Goal: Obtain resource: Obtain resource

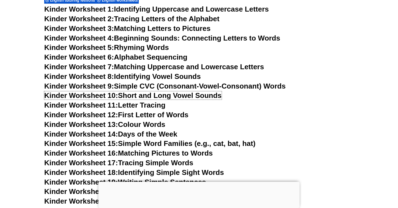
scroll to position [259, 0]
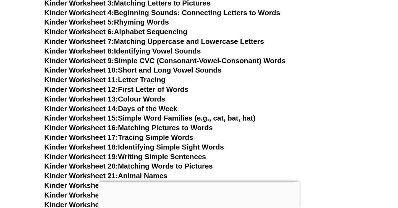
scroll to position [298, 0]
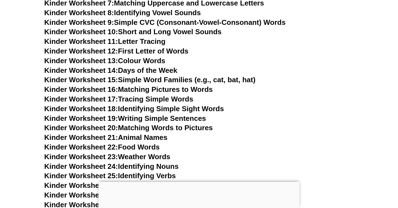
click at [263, 102] on h3 "Kinder Worksheet 17: Tracing Simple Words" at bounding box center [198, 99] width 309 height 9
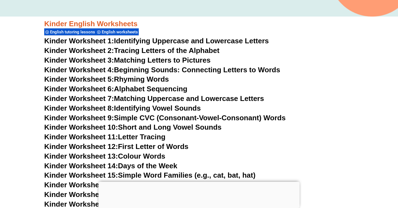
scroll to position [164, 0]
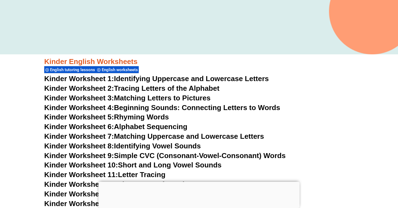
click at [148, 91] on link "Kinder Worksheet 2: Tracing Letters of the Alphabet" at bounding box center [131, 88] width 175 height 8
click at [144, 78] on link "Kinder Worksheet 1: Identifying Uppercase and Lowercase Letters" at bounding box center [156, 79] width 224 height 8
click at [155, 97] on link "Kinder Worksheet 3: Matching Letters to Pictures" at bounding box center [127, 98] width 166 height 8
click at [153, 107] on link "Kinder Worksheet 4: Beginning Sounds: Connecting Letters to Words" at bounding box center [162, 108] width 236 height 8
click at [170, 127] on link "Kinder Worksheet 6: Alphabet Sequencing" at bounding box center [115, 127] width 143 height 8
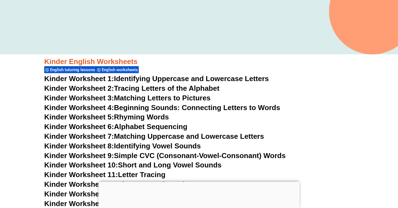
click at [168, 147] on link "Kinder Worksheet 8: Identifying Vowel Sounds" at bounding box center [122, 146] width 156 height 8
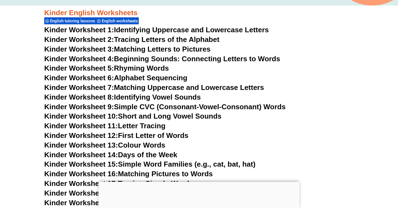
click at [151, 118] on link "Kinder Worksheet 10: Short and Long Vowel Sounds" at bounding box center [132, 116] width 177 height 8
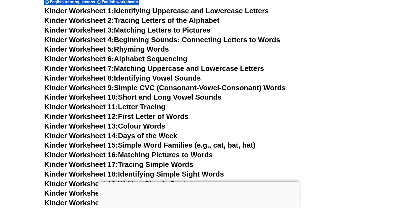
scroll to position [240, 0]
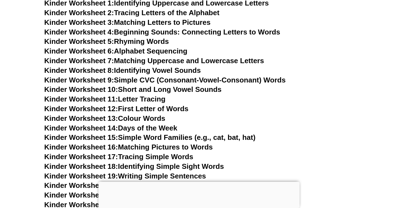
click at [153, 105] on link "Kinder Worksheet 12: First Letter of Words" at bounding box center [116, 109] width 144 height 8
click at [144, 118] on link "Kinder Worksheet 13: Colour Words" at bounding box center [104, 118] width 121 height 8
click at [145, 127] on link "Kinder Worksheet 14: Days of the Week" at bounding box center [110, 128] width 133 height 8
click at [156, 137] on link "Kinder Worksheet 15: Simple Word Families (e.g., cat, bat, hat)" at bounding box center [149, 137] width 211 height 8
click at [155, 147] on link "Kinder Worksheet 16: Matching Pictures to Words" at bounding box center [128, 147] width 168 height 8
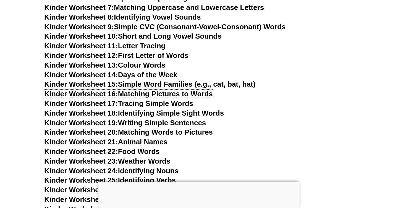
scroll to position [293, 0]
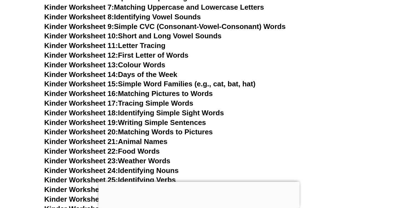
click at [165, 103] on link "Kinder Worksheet 17: Tracing Simple Words" at bounding box center [118, 103] width 149 height 8
click at [189, 113] on link "Kinder Worksheet 18: Identifying Simple Sight Words" at bounding box center [133, 113] width 179 height 8
click at [181, 125] on link "Kinder Worksheet 19: Writing Simple Sentences" at bounding box center [125, 122] width 162 height 8
click at [163, 135] on link "Kinder Worksheet 20: Matching Words to Pictures" at bounding box center [128, 132] width 168 height 8
